Goal: Task Accomplishment & Management: Manage account settings

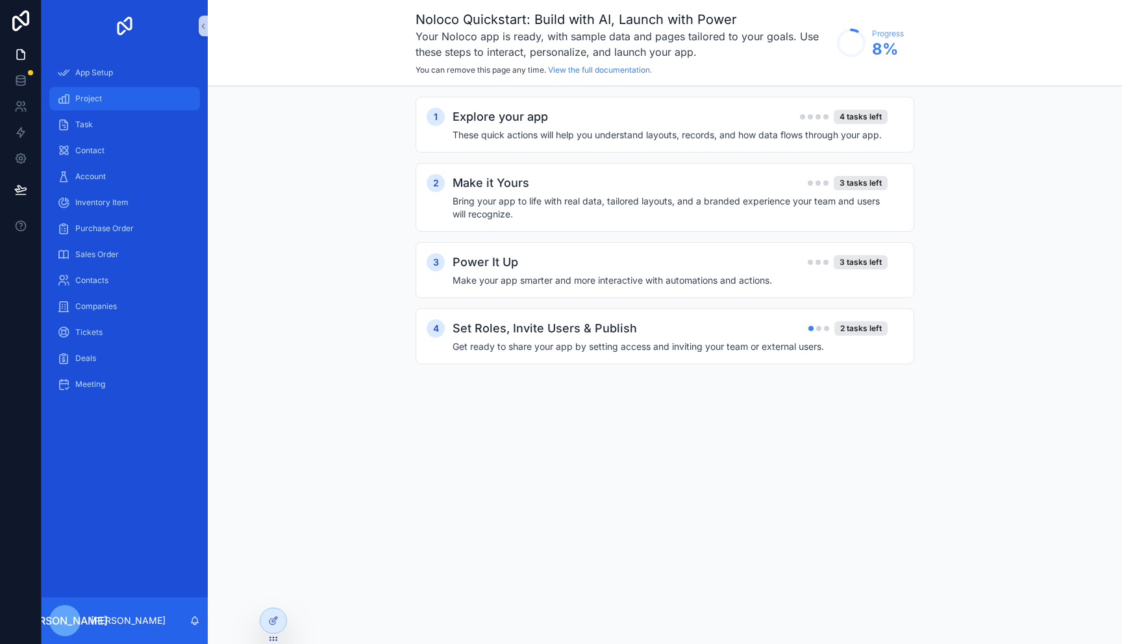
click at [108, 101] on div "Project" at bounding box center [124, 98] width 135 height 21
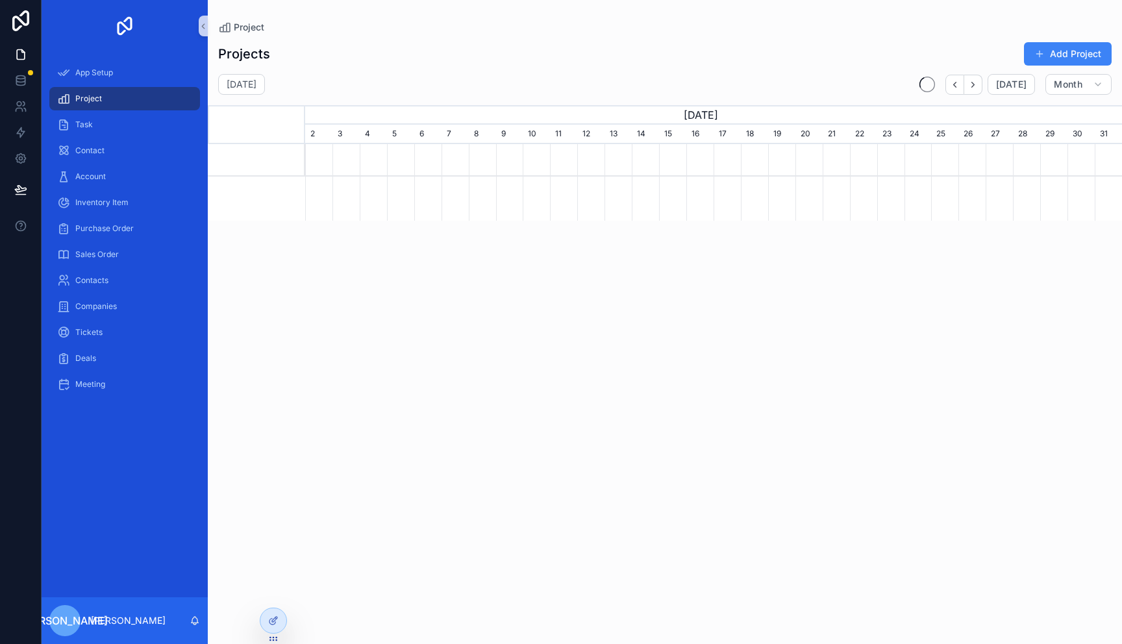
scroll to position [0, 817]
click at [126, 624] on p "[PERSON_NAME]" at bounding box center [128, 620] width 75 height 13
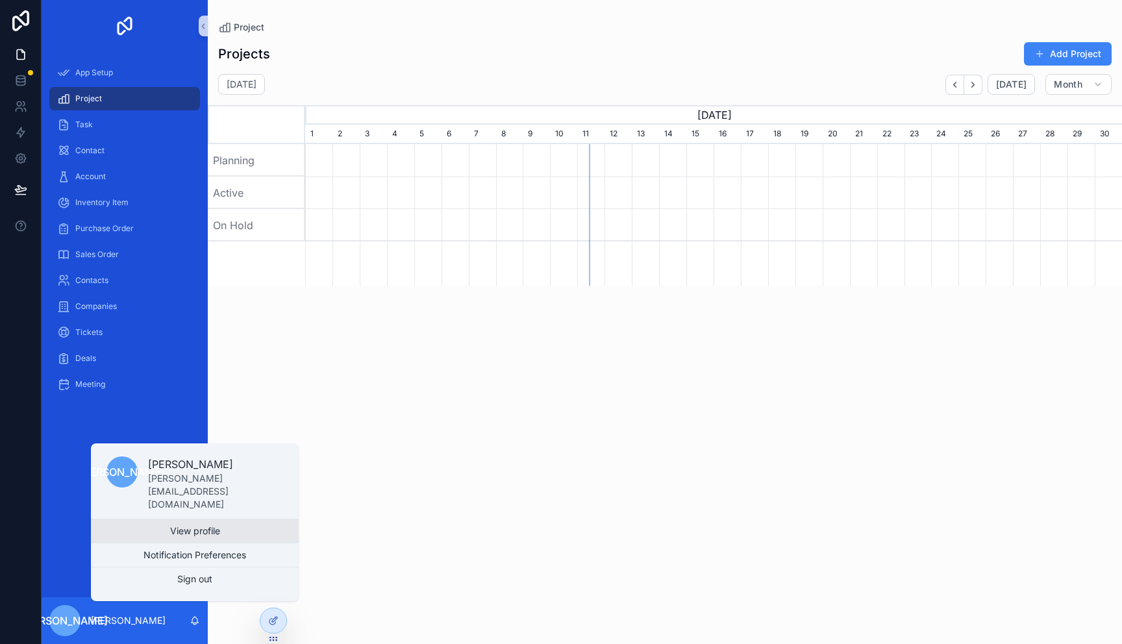
click at [173, 532] on link "View profile" at bounding box center [195, 531] width 208 height 23
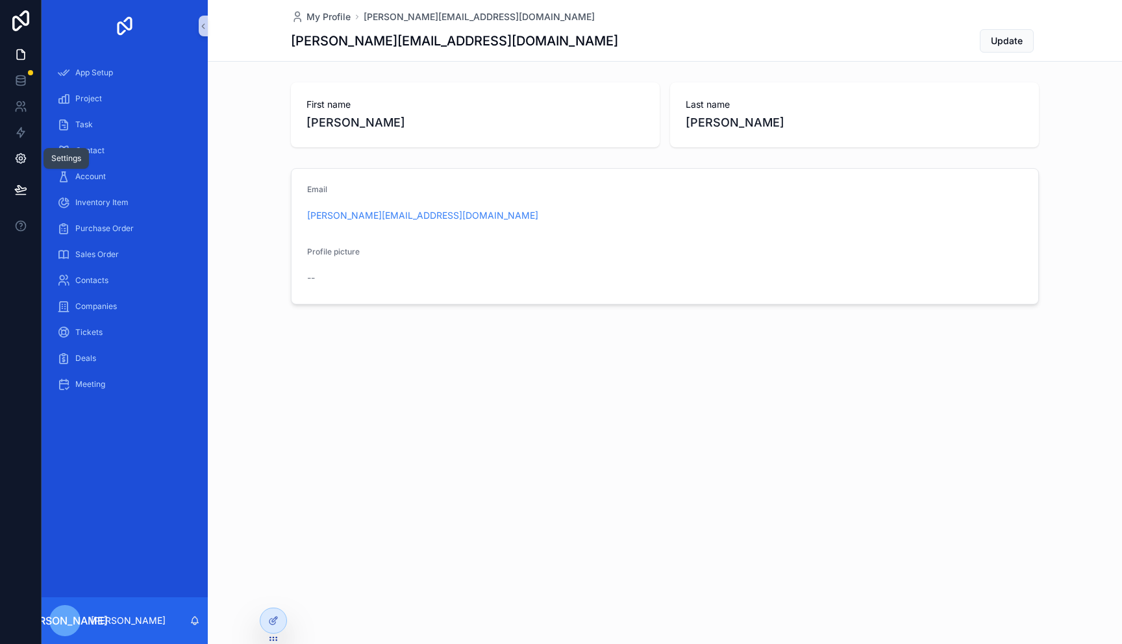
click at [16, 160] on icon at bounding box center [21, 159] width 10 height 10
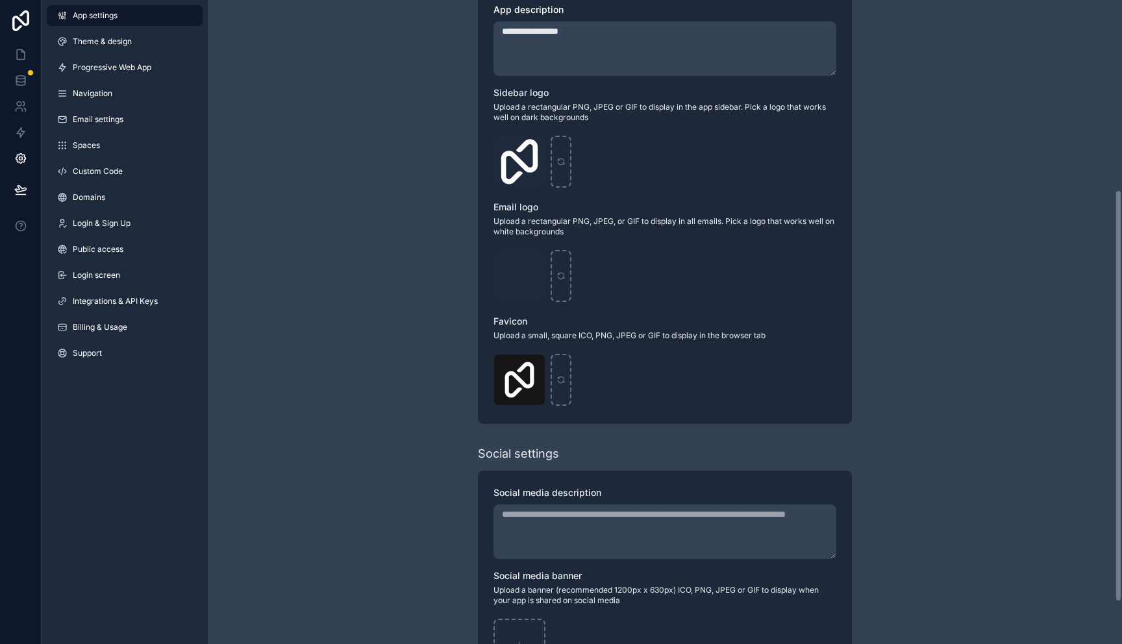
scroll to position [294, 0]
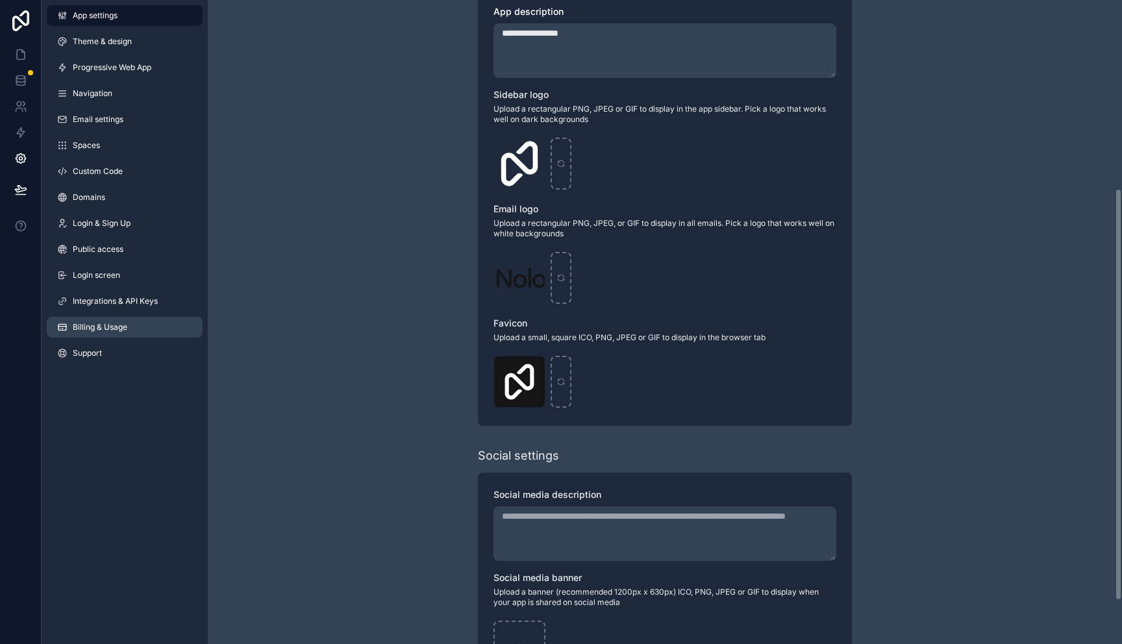
click at [97, 333] on link "Billing & Usage" at bounding box center [125, 327] width 156 height 21
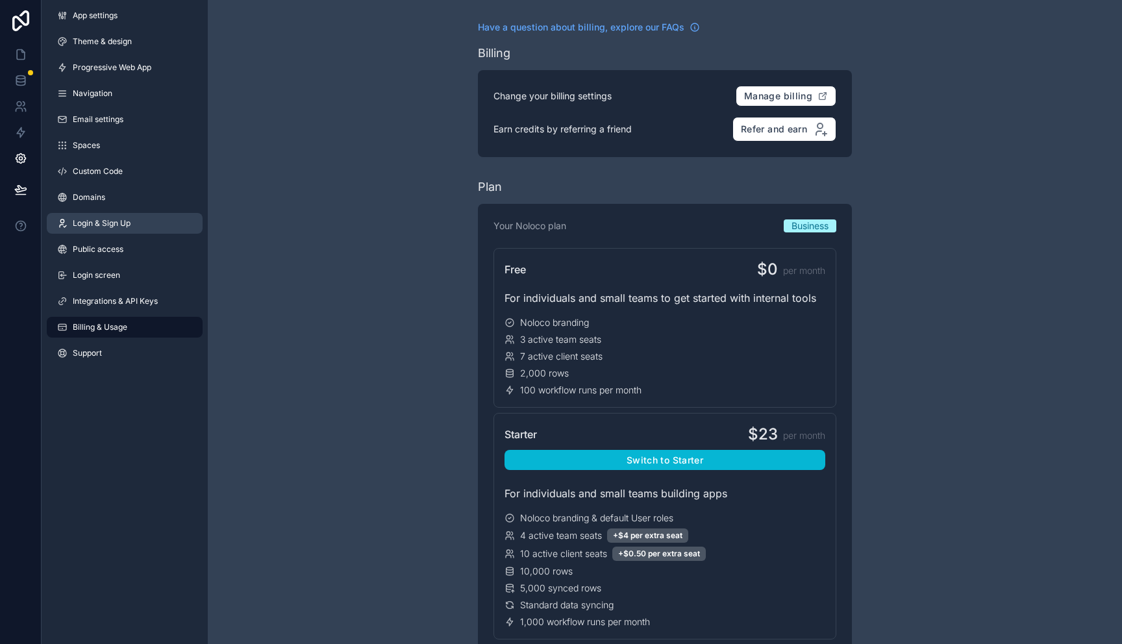
click at [23, 25] on icon at bounding box center [20, 20] width 17 height 21
